Goal: Task Accomplishment & Management: Use online tool/utility

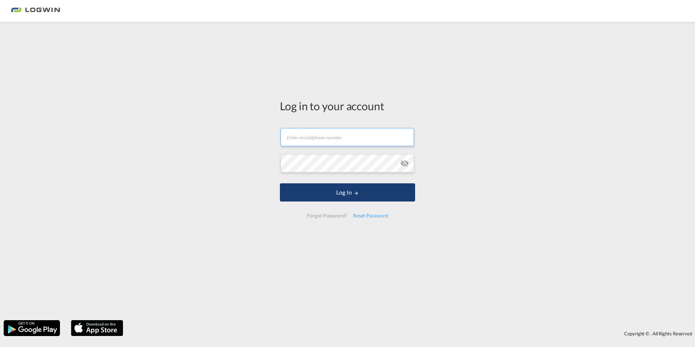
type input "[PERSON_NAME][EMAIL_ADDRESS][DOMAIN_NAME]"
click at [344, 193] on button "Log In" at bounding box center [347, 192] width 135 height 18
